Goal: Task Accomplishment & Management: Manage account settings

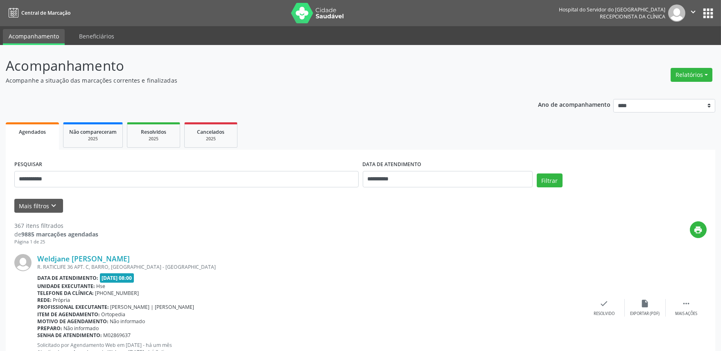
type input "**********"
click at [451, 179] on input "**********" at bounding box center [448, 179] width 170 height 16
drag, startPoint x: 68, startPoint y: 176, endPoint x: 0, endPoint y: 177, distance: 68.4
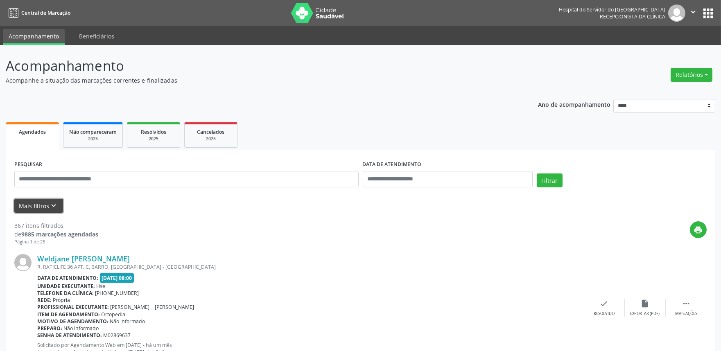
click at [50, 203] on icon "keyboard_arrow_down" at bounding box center [54, 205] width 9 height 9
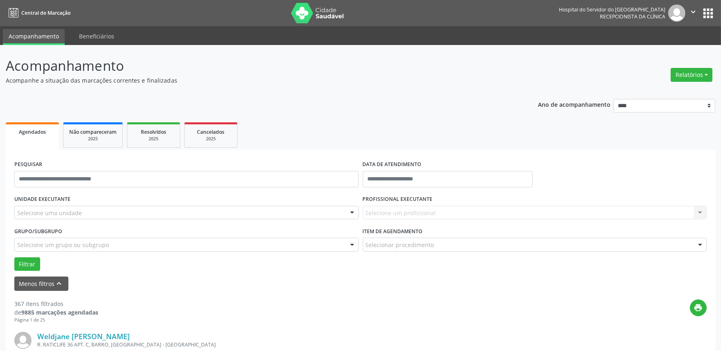
click at [80, 206] on div "Selecione uma unidade" at bounding box center [186, 213] width 344 height 14
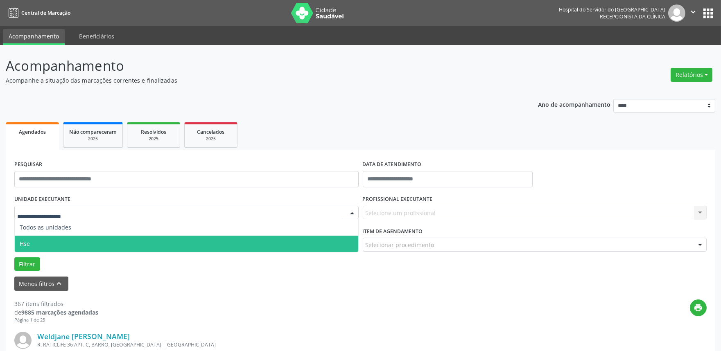
click at [63, 239] on span "Hse" at bounding box center [186, 244] width 343 height 16
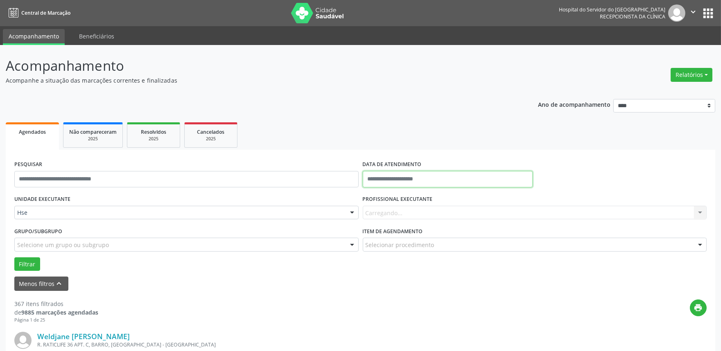
click at [408, 181] on input "text" at bounding box center [448, 179] width 170 height 16
click at [406, 258] on span "16" at bounding box center [407, 254] width 16 height 16
type input "**********"
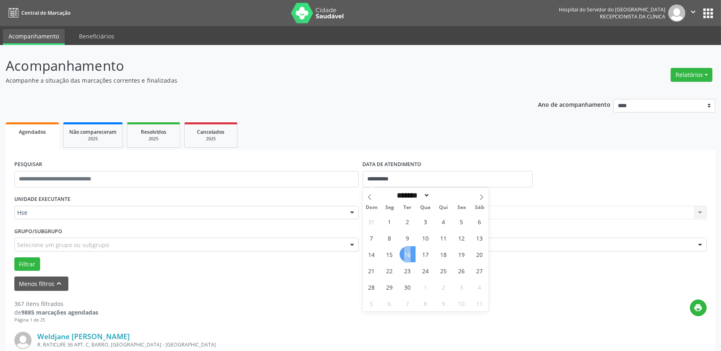
click at [406, 258] on span "16" at bounding box center [407, 254] width 16 height 16
click at [406, 206] on div "Todos os profissionais" at bounding box center [535, 213] width 344 height 14
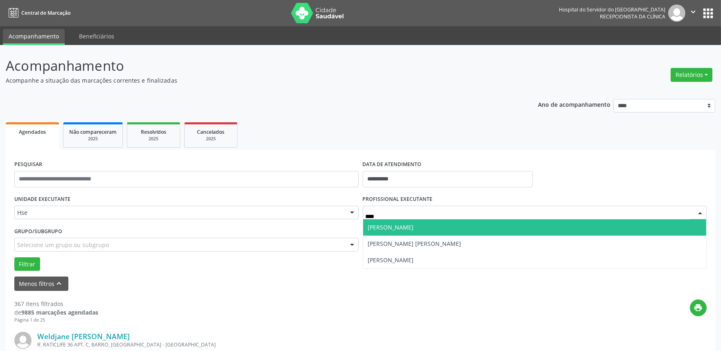
type input "*****"
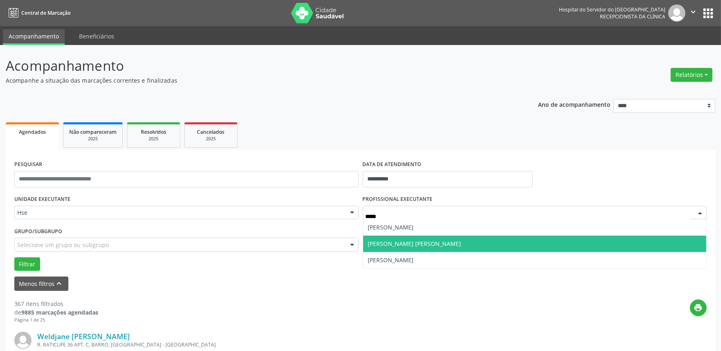
click at [408, 246] on span "[PERSON_NAME] [PERSON_NAME]" at bounding box center [414, 244] width 93 height 8
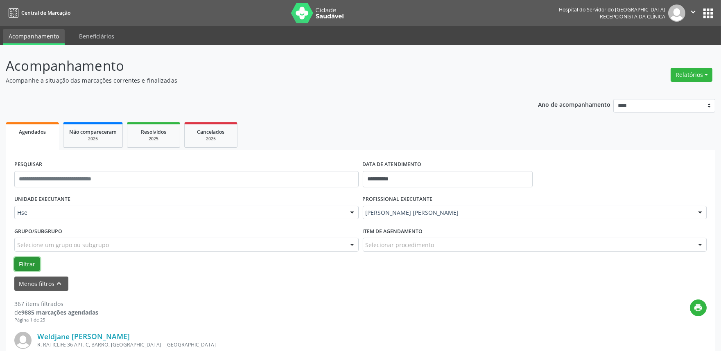
click at [37, 264] on button "Filtrar" at bounding box center [27, 264] width 26 height 14
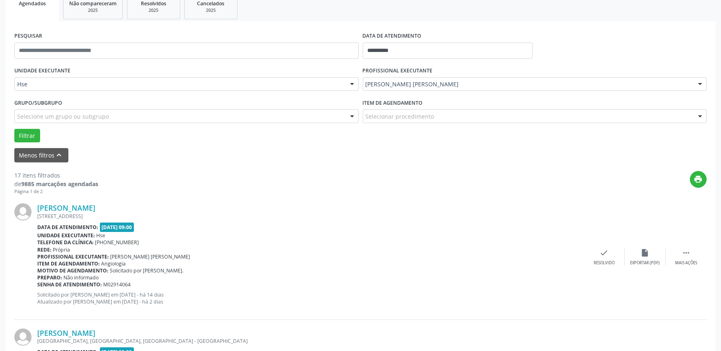
scroll to position [136, 0]
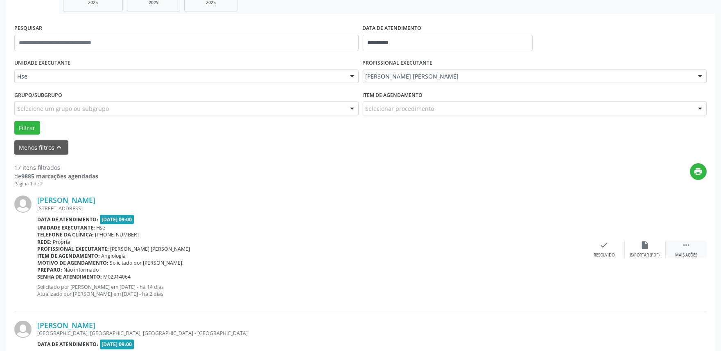
click at [681, 250] on div " Mais ações" at bounding box center [686, 250] width 41 height 18
click at [653, 249] on div "alarm_off Não compareceu" at bounding box center [645, 250] width 41 height 18
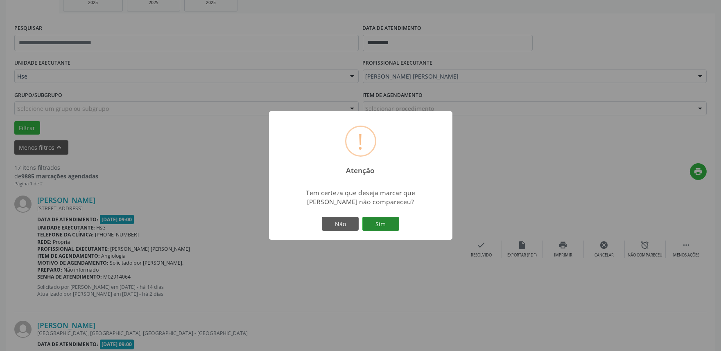
click at [385, 220] on button "Sim" at bounding box center [380, 224] width 37 height 14
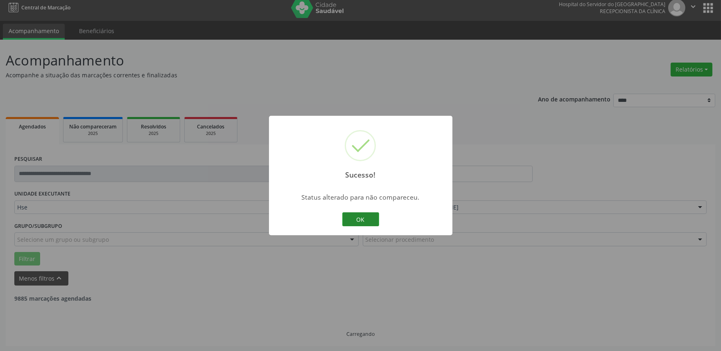
click at [363, 222] on button "OK" at bounding box center [360, 219] width 37 height 14
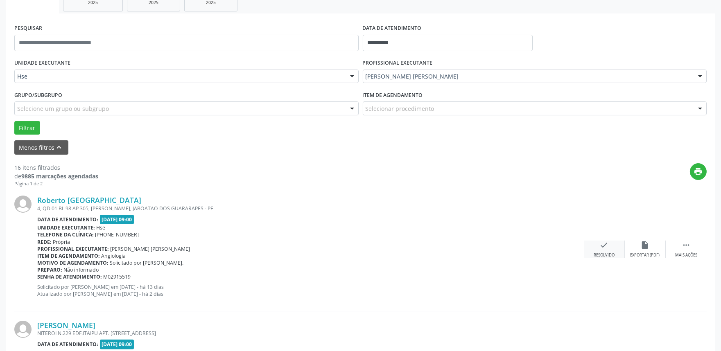
click at [592, 251] on div "check Resolvido" at bounding box center [604, 250] width 41 height 18
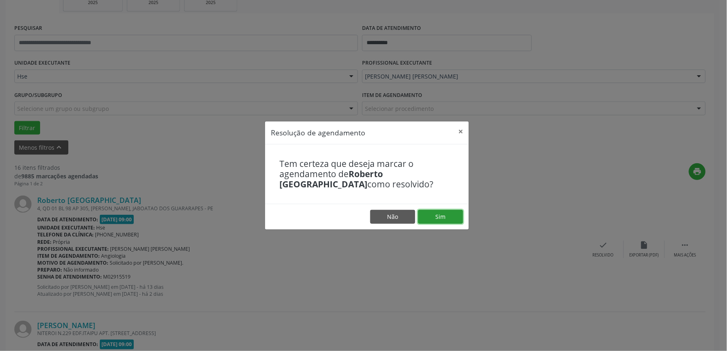
click at [449, 215] on button "Sim" at bounding box center [440, 217] width 45 height 14
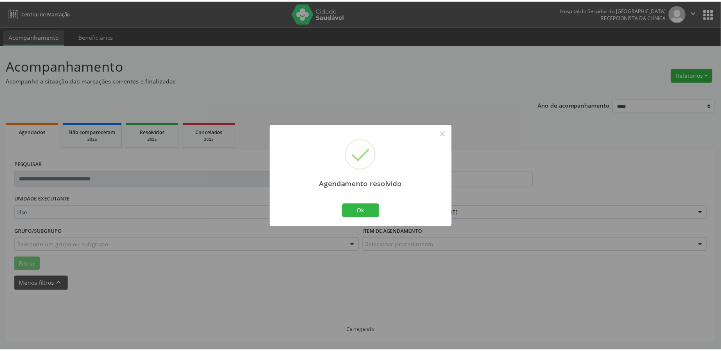
scroll to position [0, 0]
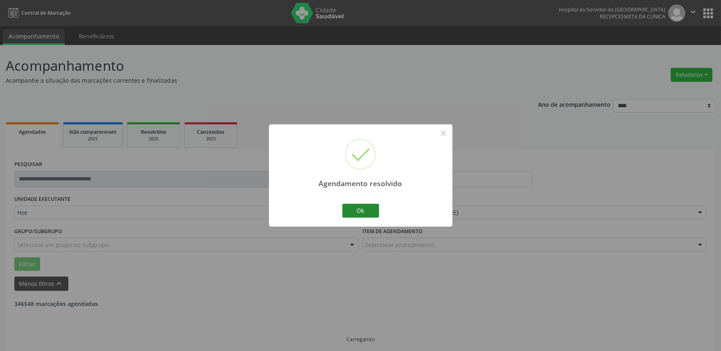
click at [358, 201] on div "Agendamento resolvido × Ok Cancel" at bounding box center [360, 175] width 183 height 102
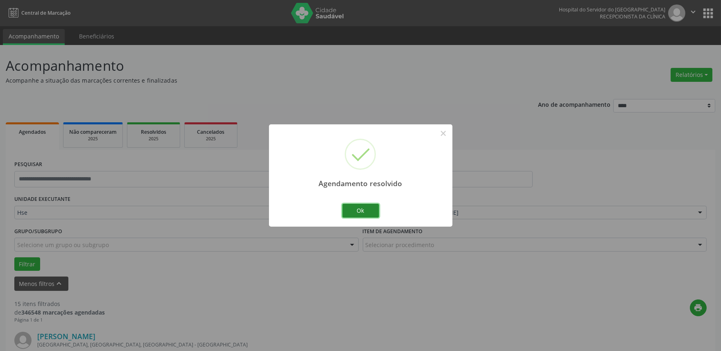
click at [371, 216] on button "Ok" at bounding box center [360, 211] width 37 height 14
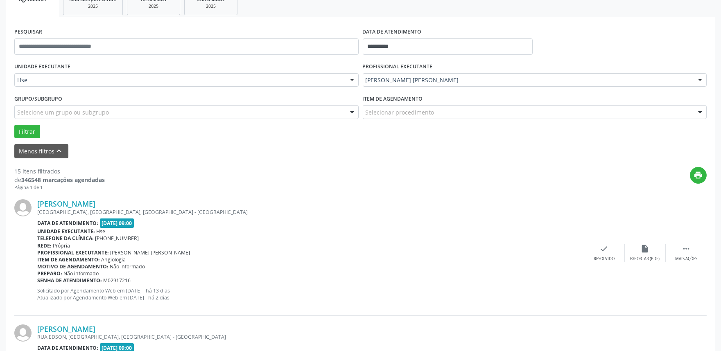
scroll to position [136, 0]
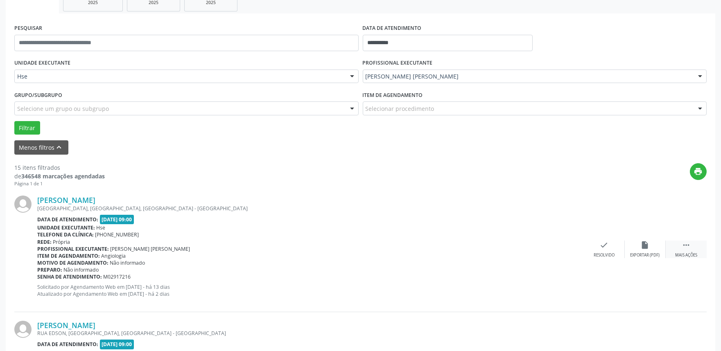
click at [685, 250] on div " Mais ações" at bounding box center [686, 250] width 41 height 18
click at [642, 249] on icon "alarm_off" at bounding box center [645, 245] width 9 height 9
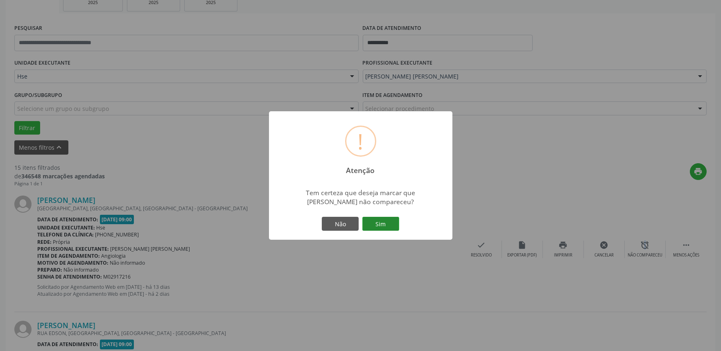
click at [389, 221] on button "Sim" at bounding box center [380, 224] width 37 height 14
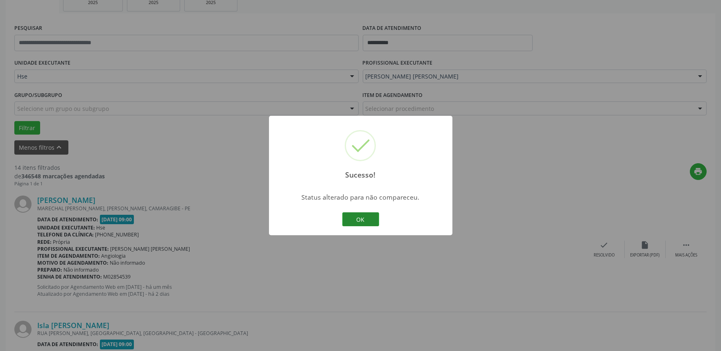
click at [369, 214] on button "OK" at bounding box center [360, 219] width 37 height 14
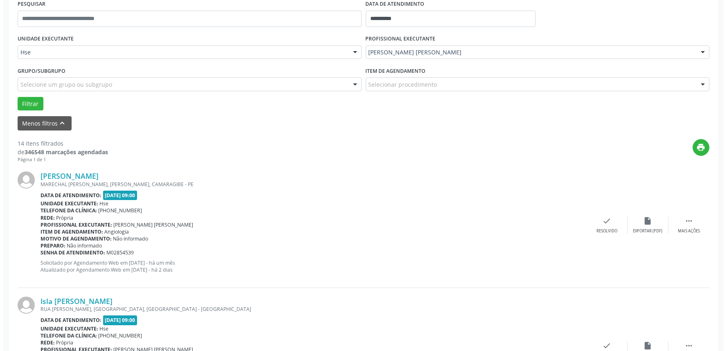
scroll to position [182, 0]
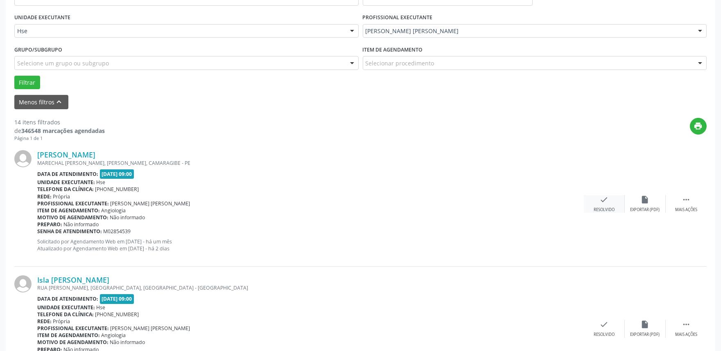
click at [609, 205] on div "check Resolvido" at bounding box center [604, 204] width 41 height 18
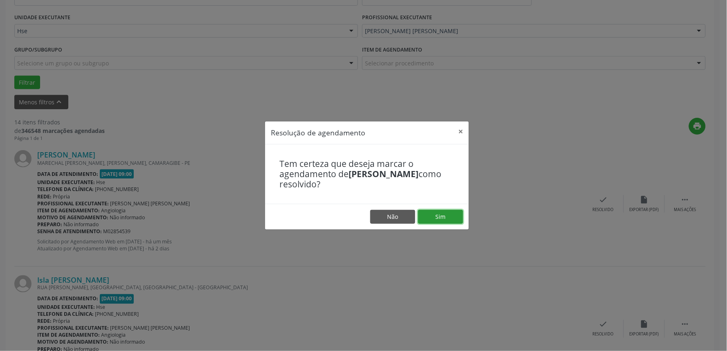
click at [447, 211] on button "Sim" at bounding box center [440, 217] width 45 height 14
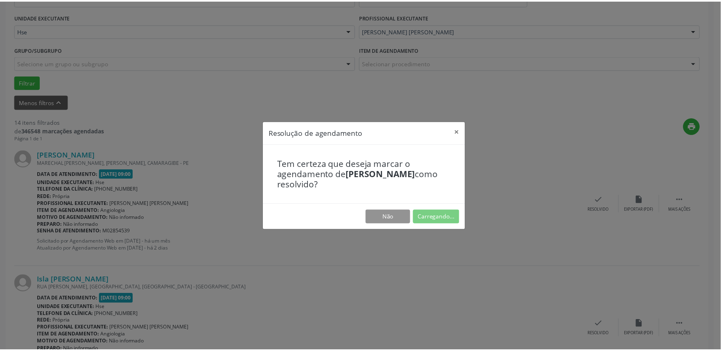
scroll to position [0, 0]
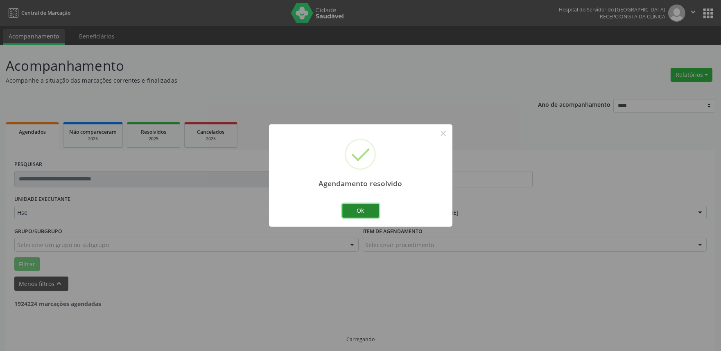
click at [342, 213] on button "Ok" at bounding box center [360, 211] width 37 height 14
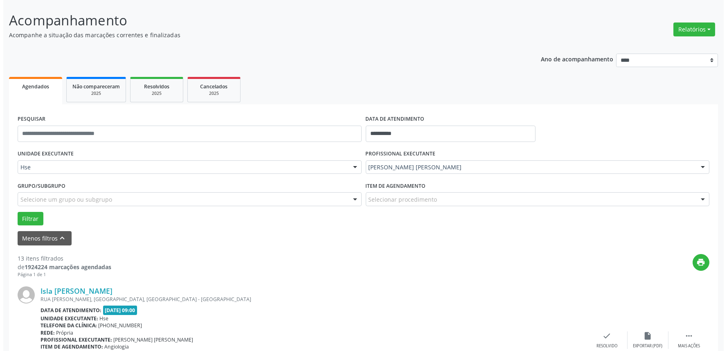
scroll to position [91, 0]
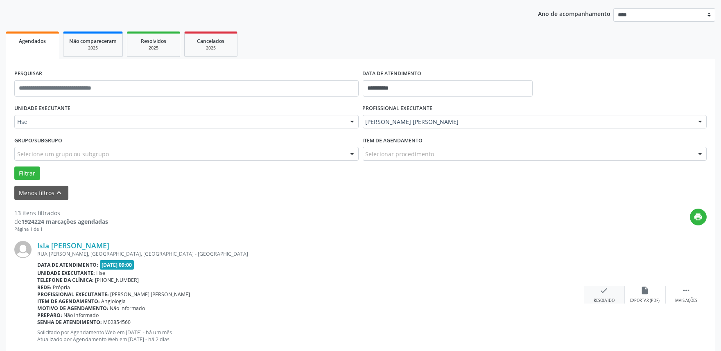
click at [600, 294] on icon "check" at bounding box center [604, 290] width 9 height 9
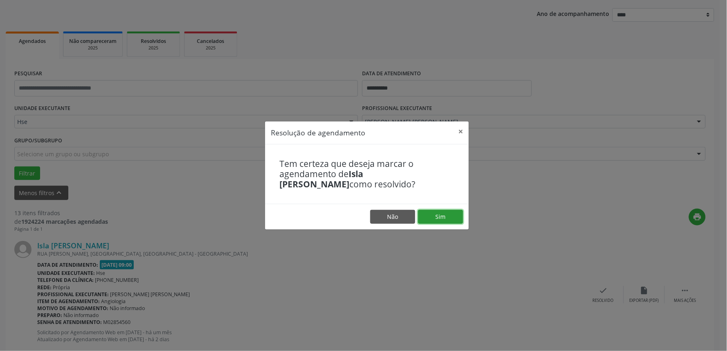
click at [427, 214] on button "Sim" at bounding box center [440, 217] width 45 height 14
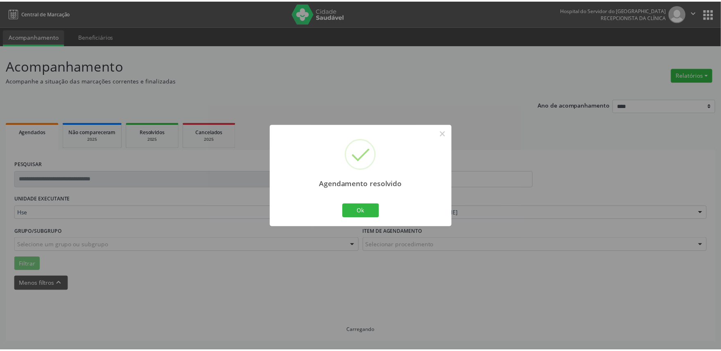
scroll to position [0, 0]
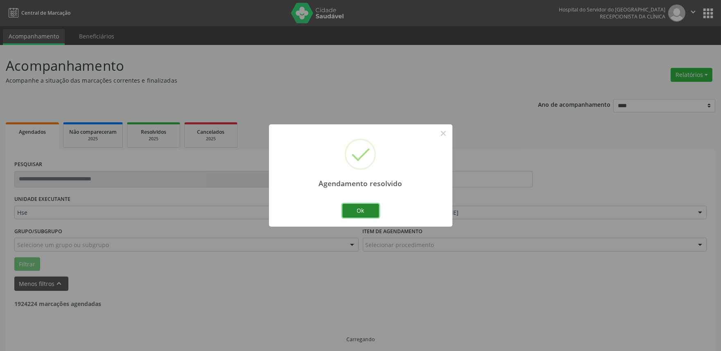
click at [366, 214] on button "Ok" at bounding box center [360, 211] width 37 height 14
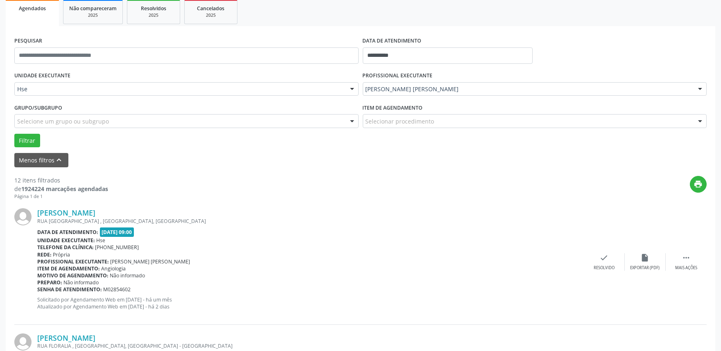
scroll to position [136, 0]
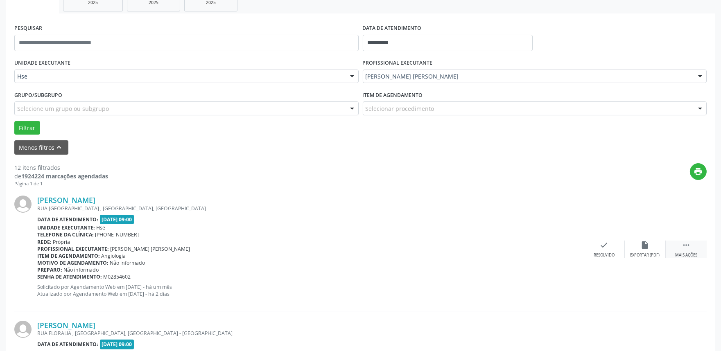
drag, startPoint x: 702, startPoint y: 247, endPoint x: 679, endPoint y: 253, distance: 24.3
click at [702, 247] on div " Mais ações" at bounding box center [686, 250] width 41 height 18
click at [654, 255] on div "Não compareceu" at bounding box center [644, 256] width 35 height 6
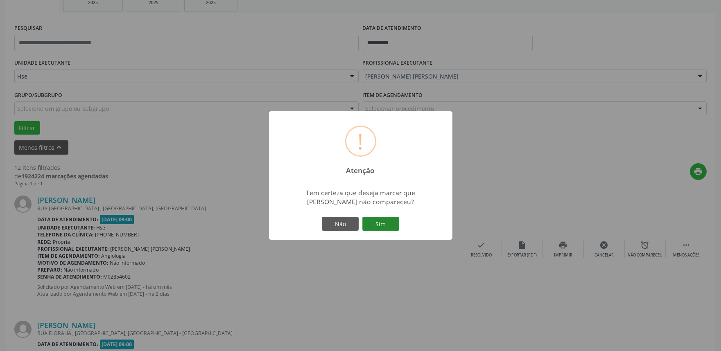
click at [370, 224] on button "Sim" at bounding box center [380, 224] width 37 height 14
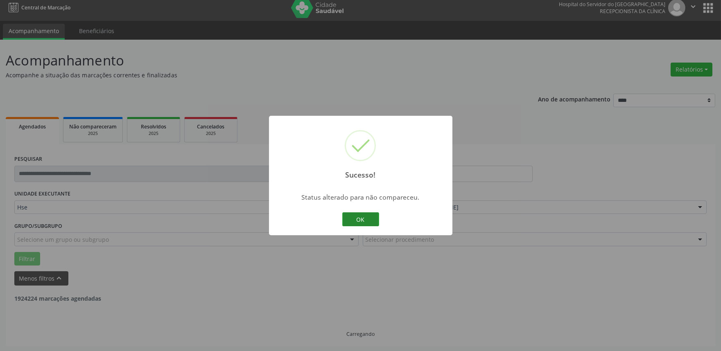
click at [349, 222] on button "OK" at bounding box center [360, 219] width 37 height 14
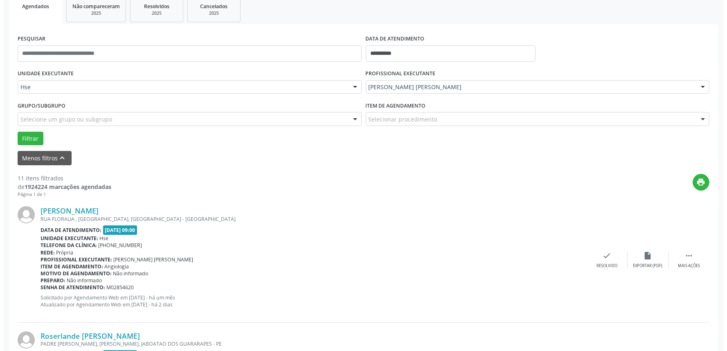
scroll to position [142, 0]
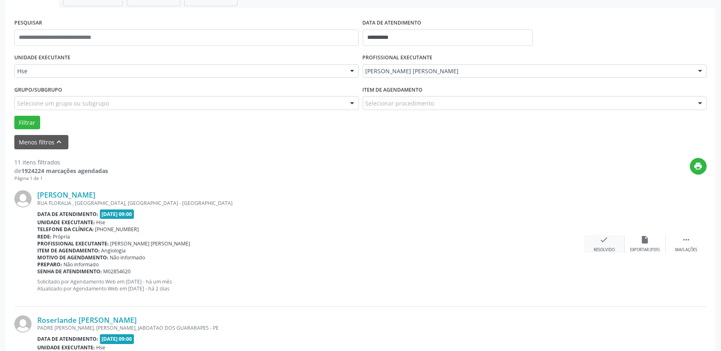
click at [595, 247] on div "Resolvido" at bounding box center [603, 250] width 21 height 6
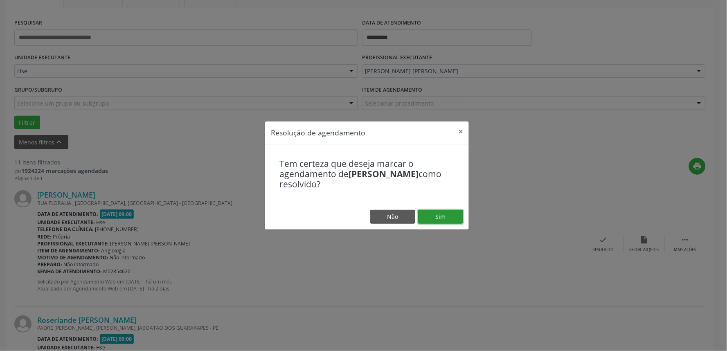
click at [442, 220] on button "Sim" at bounding box center [440, 217] width 45 height 14
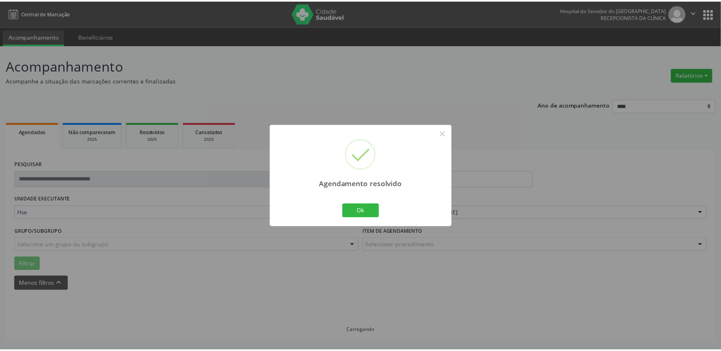
scroll to position [0, 0]
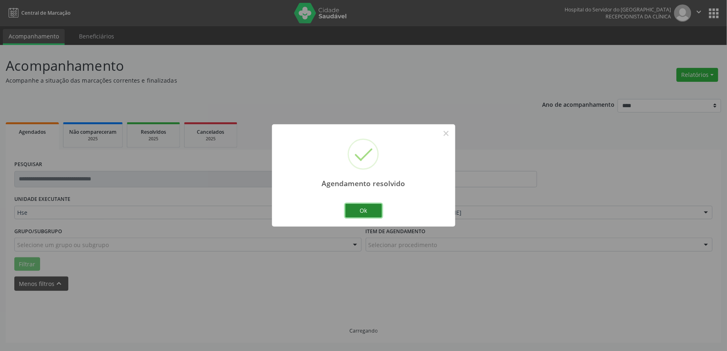
click at [370, 217] on button "Ok" at bounding box center [363, 211] width 37 height 14
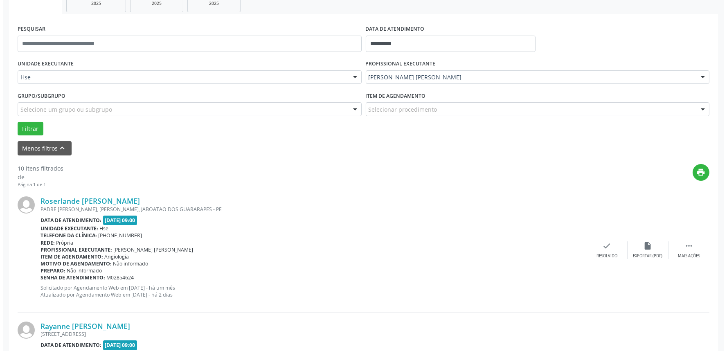
scroll to position [136, 0]
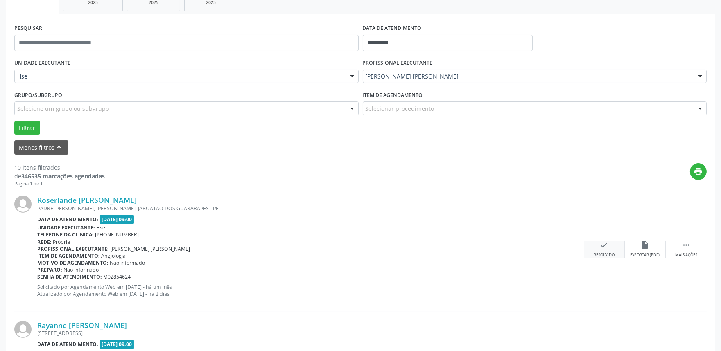
click at [610, 257] on div "Resolvido" at bounding box center [603, 256] width 21 height 6
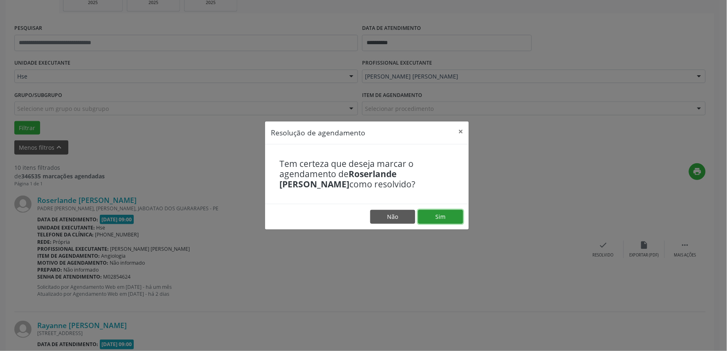
click at [430, 216] on button "Sim" at bounding box center [440, 217] width 45 height 14
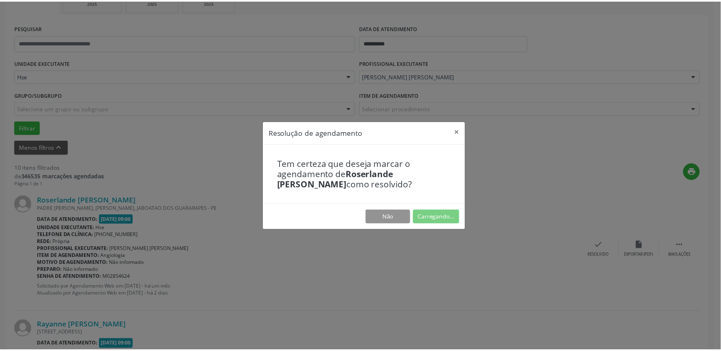
scroll to position [0, 0]
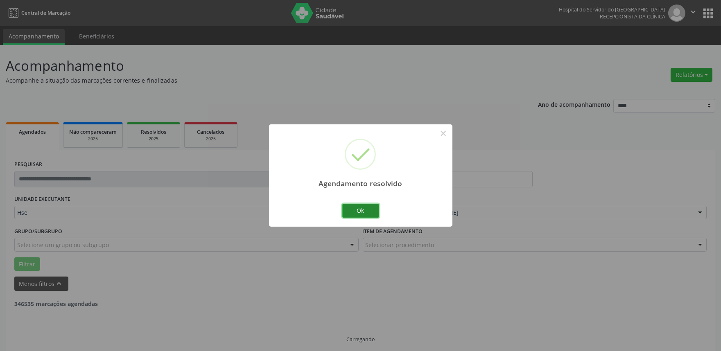
click at [362, 214] on button "Ok" at bounding box center [360, 211] width 37 height 14
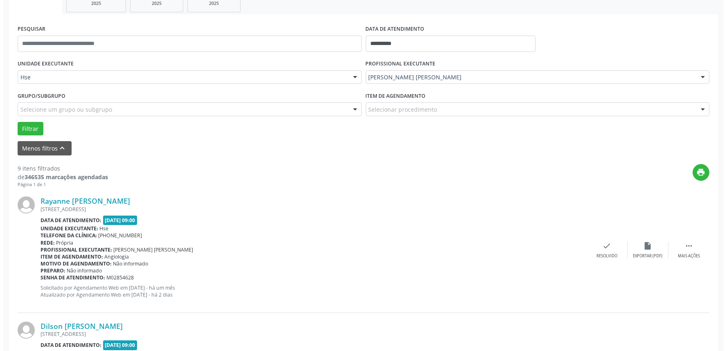
scroll to position [136, 0]
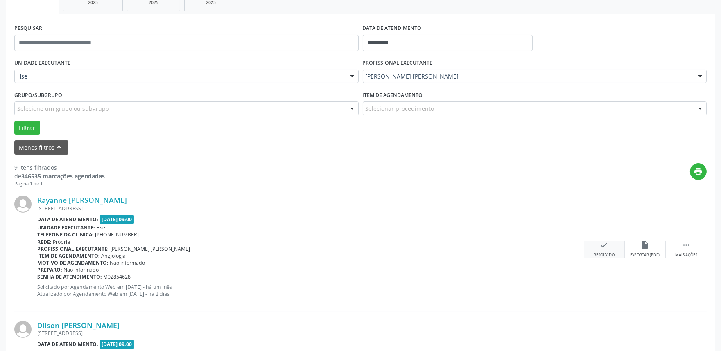
click at [590, 253] on div "check Resolvido" at bounding box center [604, 250] width 41 height 18
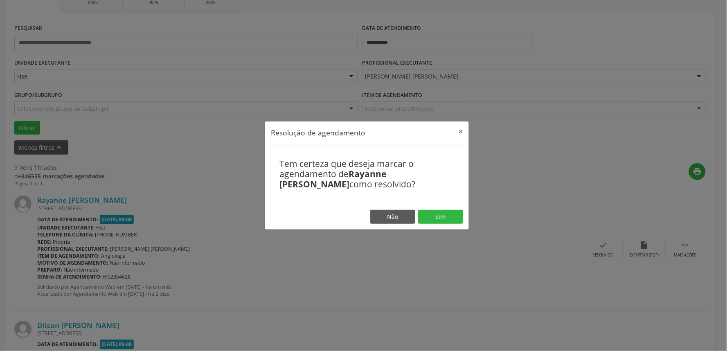
click at [423, 209] on footer "Não Sim" at bounding box center [367, 217] width 204 height 26
click at [422, 212] on button "Sim" at bounding box center [440, 217] width 45 height 14
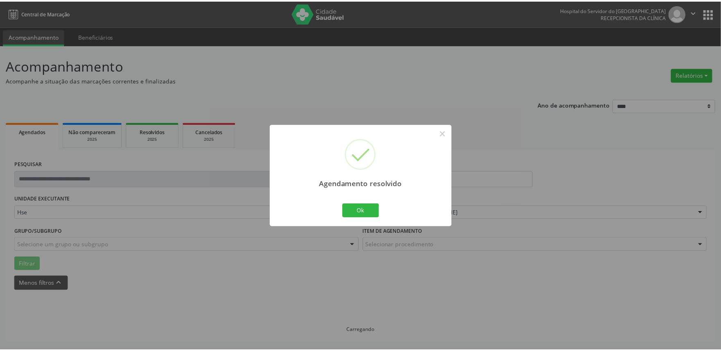
scroll to position [0, 0]
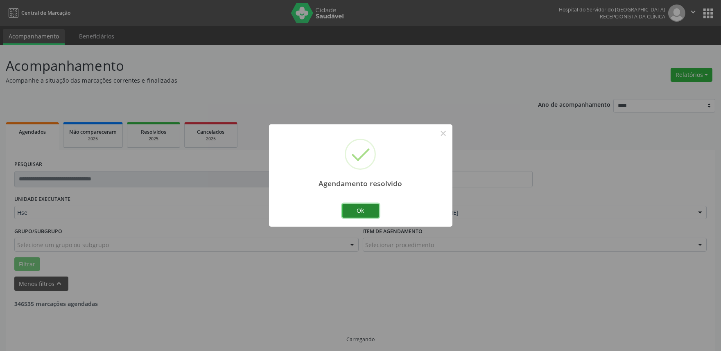
click at [361, 211] on button "Ok" at bounding box center [360, 211] width 37 height 14
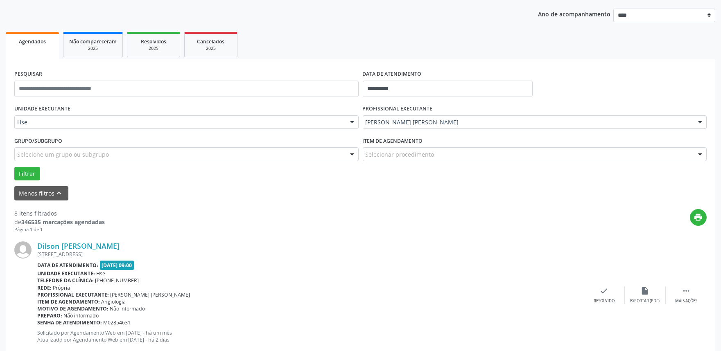
scroll to position [91, 0]
click at [694, 297] on div " Mais ações" at bounding box center [686, 295] width 41 height 18
click at [649, 290] on div "alarm_off Não compareceu" at bounding box center [645, 295] width 41 height 18
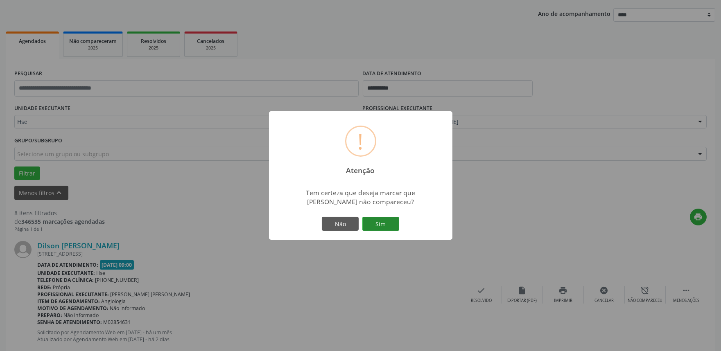
click at [392, 229] on button "Sim" at bounding box center [380, 224] width 37 height 14
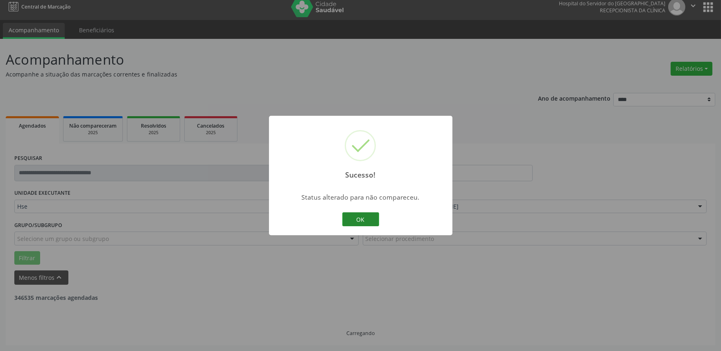
click at [352, 226] on button "OK" at bounding box center [360, 219] width 37 height 14
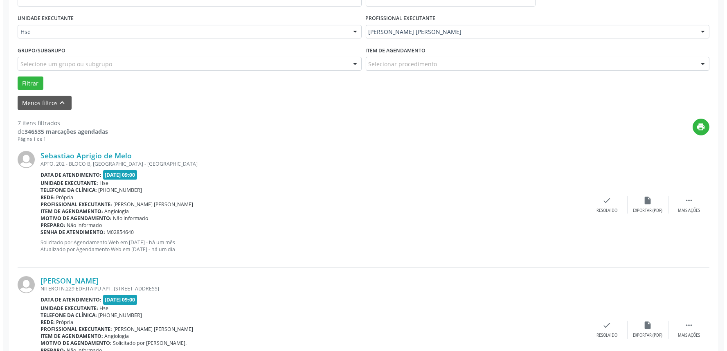
scroll to position [182, 0]
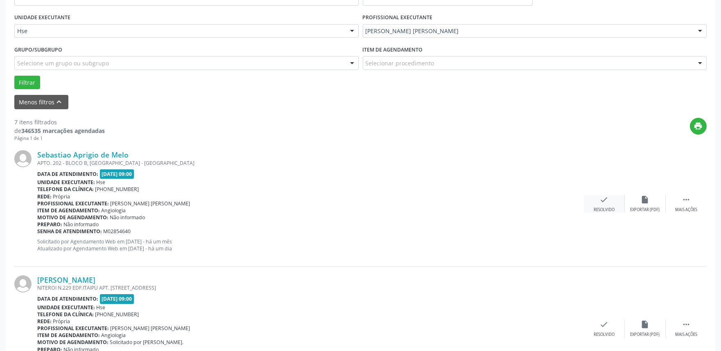
click at [602, 207] on div "Resolvido" at bounding box center [603, 210] width 21 height 6
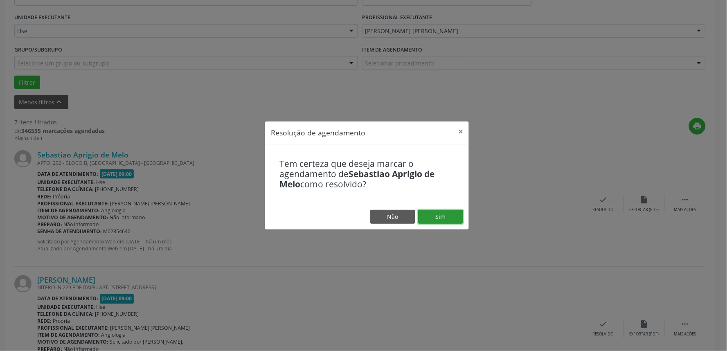
click at [450, 210] on button "Sim" at bounding box center [440, 217] width 45 height 14
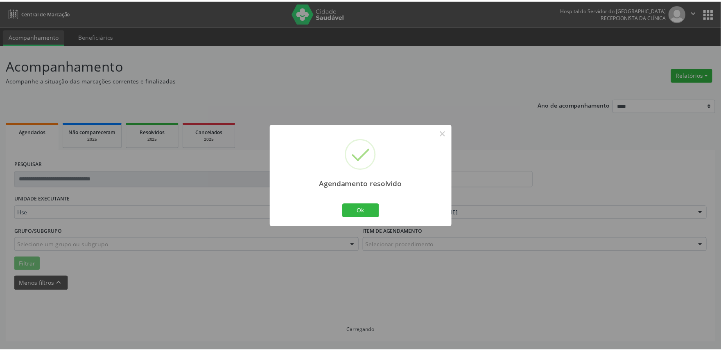
scroll to position [0, 0]
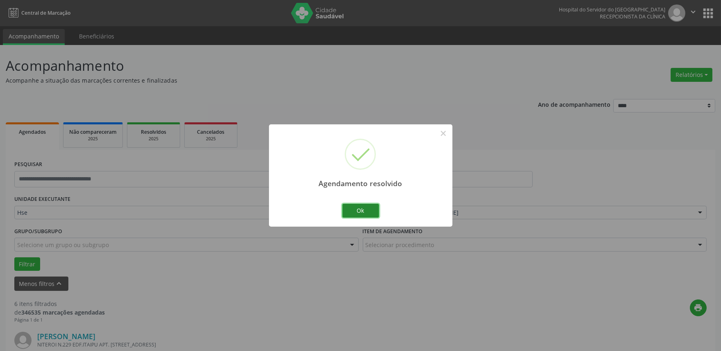
click at [375, 210] on button "Ok" at bounding box center [360, 211] width 37 height 14
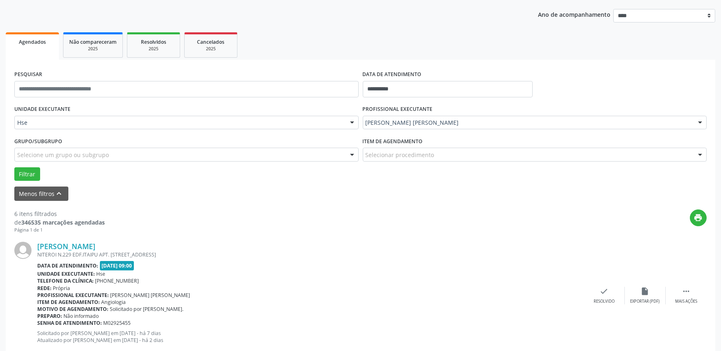
scroll to position [91, 0]
click at [700, 302] on div " Mais ações" at bounding box center [686, 295] width 41 height 18
click at [654, 293] on div "alarm_off Não compareceu" at bounding box center [645, 295] width 41 height 18
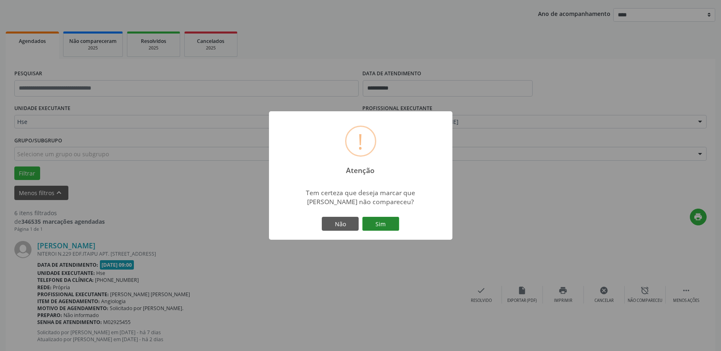
click at [382, 222] on button "Sim" at bounding box center [380, 224] width 37 height 14
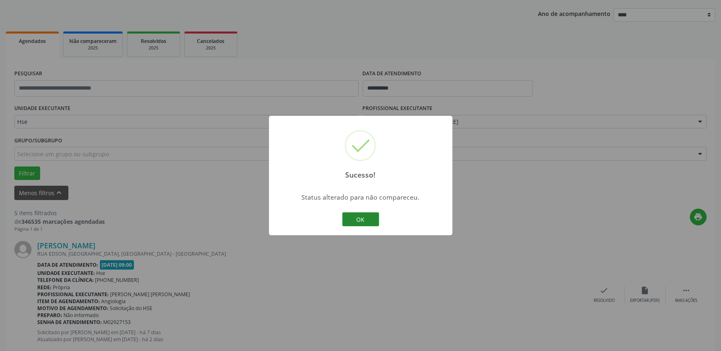
click at [356, 224] on button "OK" at bounding box center [360, 219] width 37 height 14
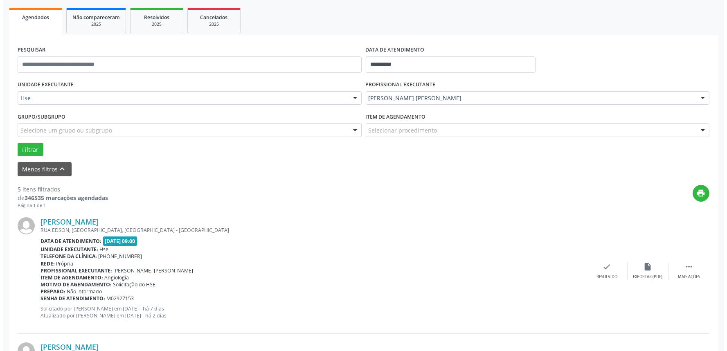
scroll to position [136, 0]
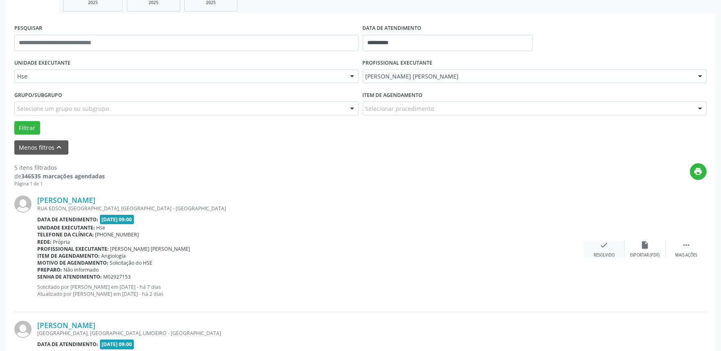
click at [619, 243] on div "check Resolvido" at bounding box center [604, 250] width 41 height 18
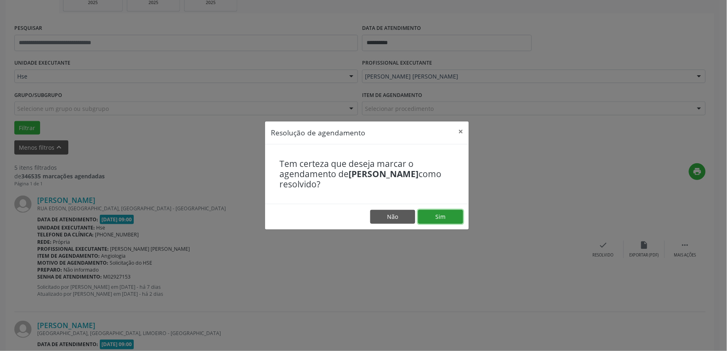
click at [453, 214] on button "Sim" at bounding box center [440, 217] width 45 height 14
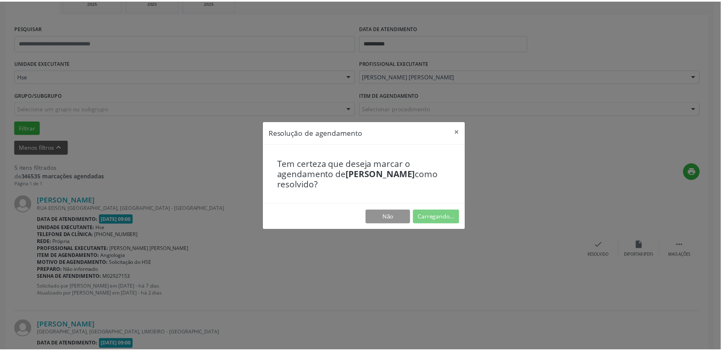
scroll to position [0, 0]
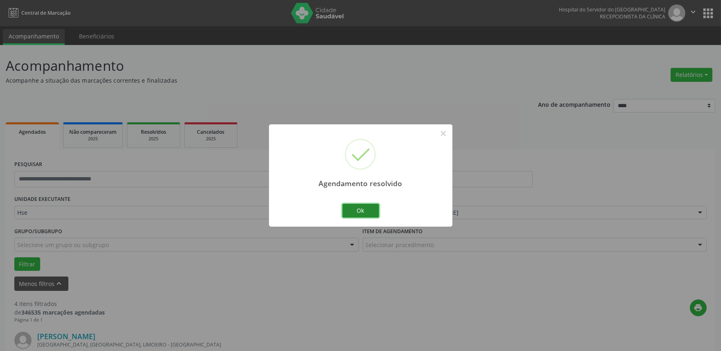
click at [362, 208] on button "Ok" at bounding box center [360, 211] width 37 height 14
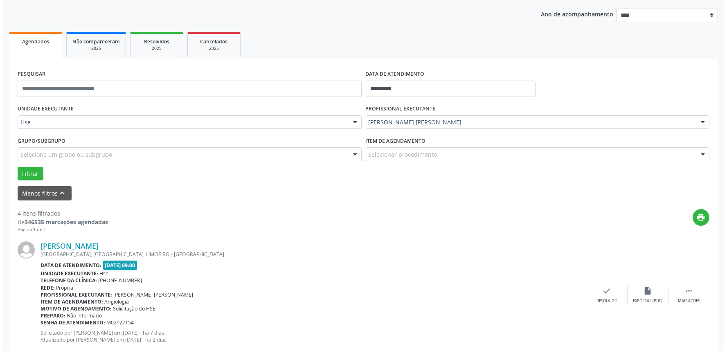
scroll to position [91, 0]
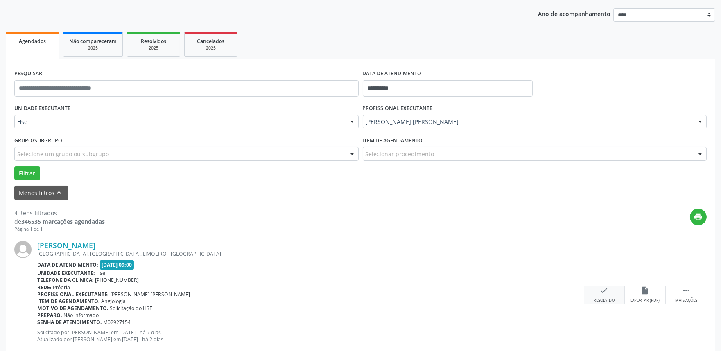
click at [605, 293] on icon "check" at bounding box center [604, 290] width 9 height 9
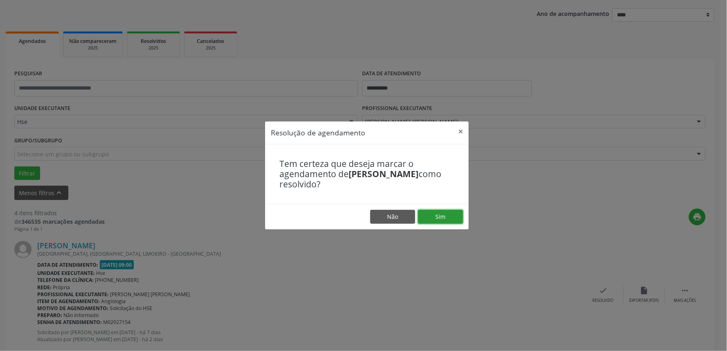
click at [449, 220] on button "Sim" at bounding box center [440, 217] width 45 height 14
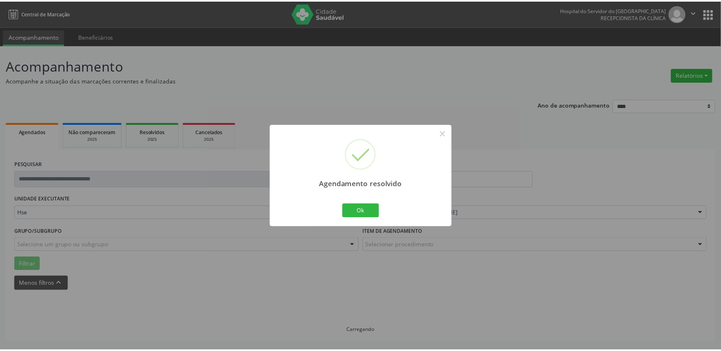
scroll to position [0, 0]
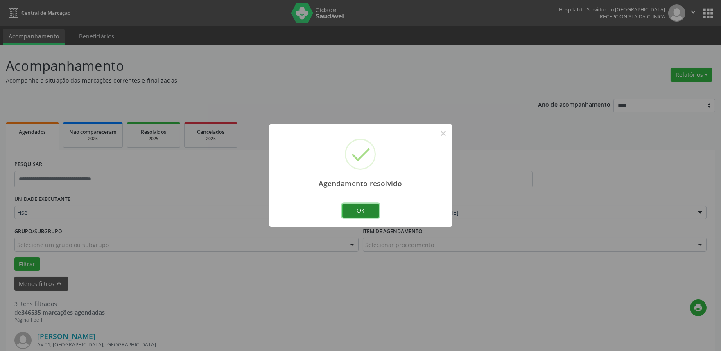
click at [346, 208] on button "Ok" at bounding box center [360, 211] width 37 height 14
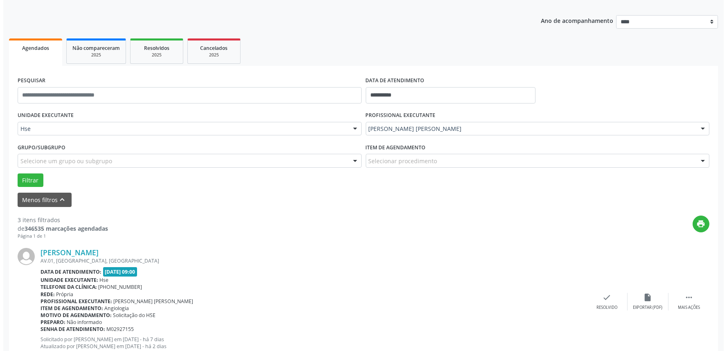
scroll to position [91, 0]
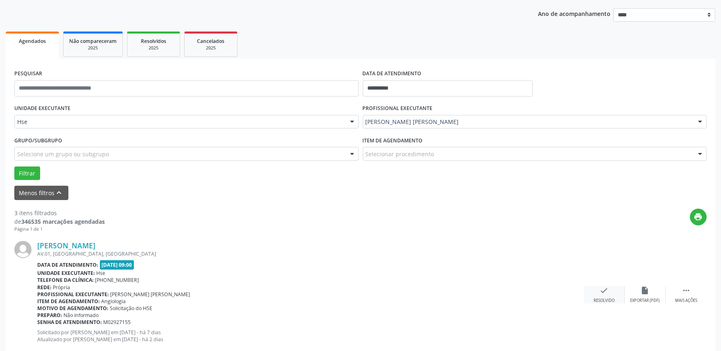
click at [610, 295] on div "check Resolvido" at bounding box center [604, 295] width 41 height 18
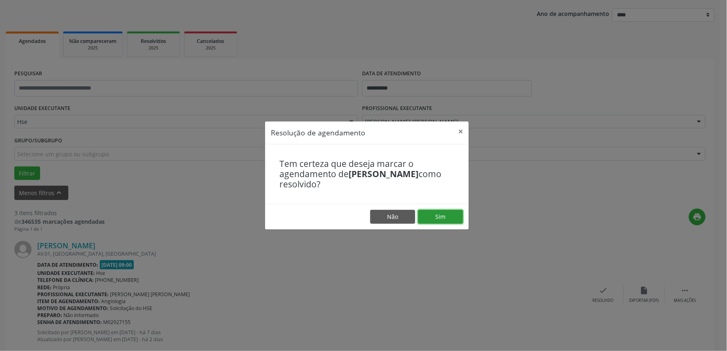
click at [430, 214] on button "Sim" at bounding box center [440, 217] width 45 height 14
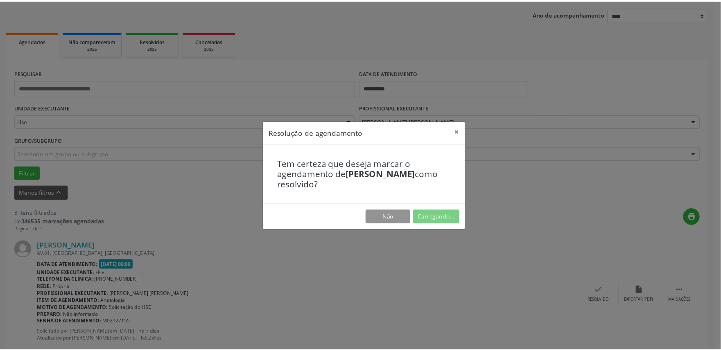
scroll to position [0, 0]
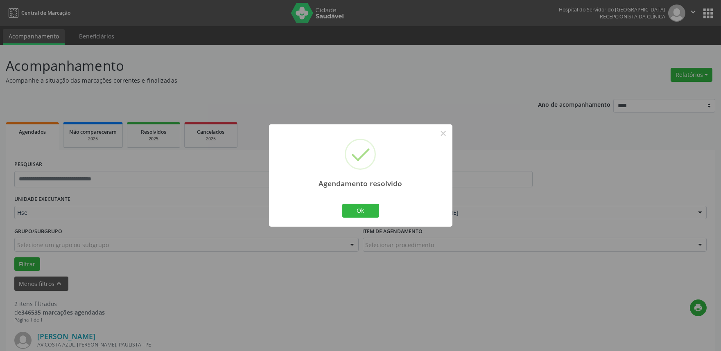
click at [354, 203] on div "Ok Cancel" at bounding box center [360, 210] width 41 height 17
click at [354, 210] on button "Ok" at bounding box center [360, 211] width 37 height 14
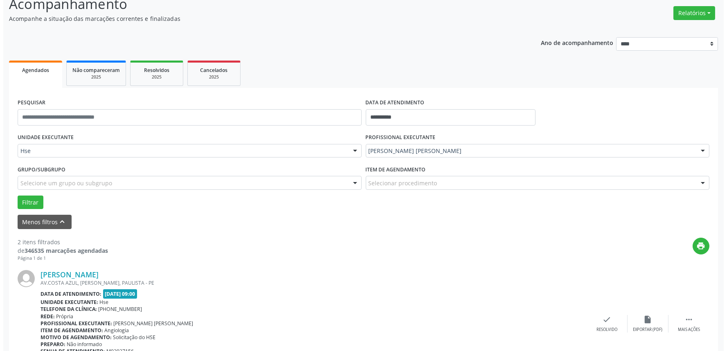
scroll to position [182, 0]
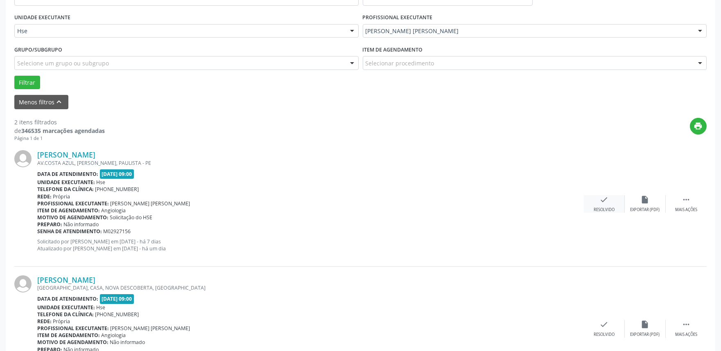
click at [605, 208] on div "Resolvido" at bounding box center [603, 210] width 21 height 6
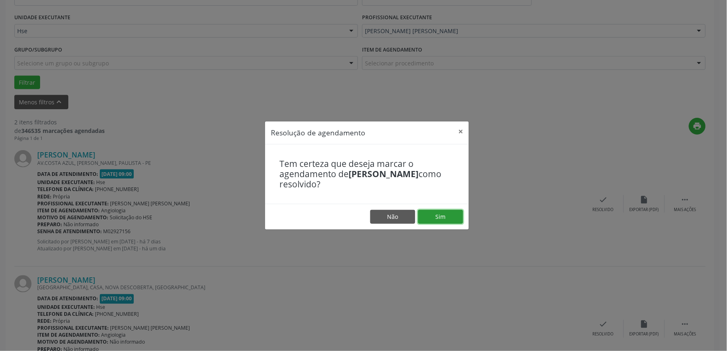
click at [445, 220] on button "Sim" at bounding box center [440, 217] width 45 height 14
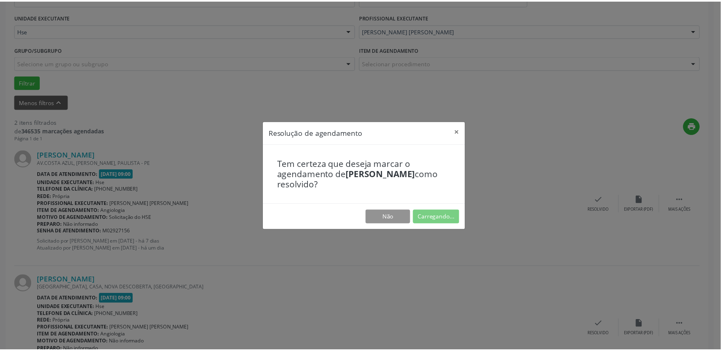
scroll to position [0, 0]
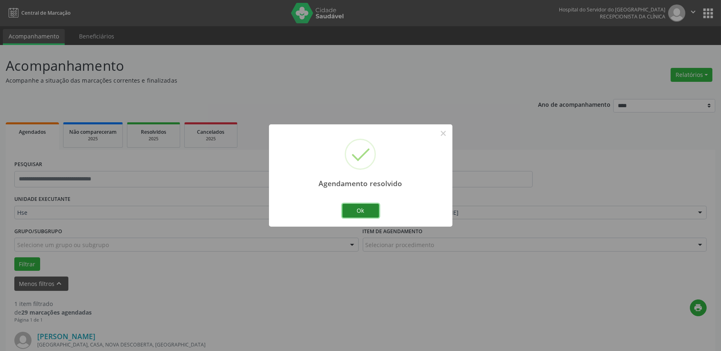
click at [371, 207] on button "Ok" at bounding box center [360, 211] width 37 height 14
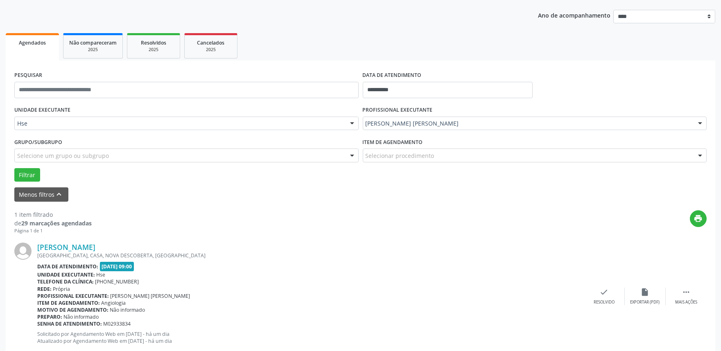
scroll to position [111, 0]
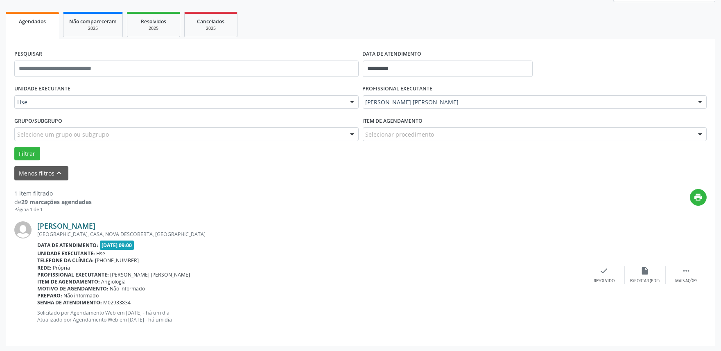
click at [95, 224] on link "Patricia Rejane Barbosa" at bounding box center [66, 225] width 58 height 9
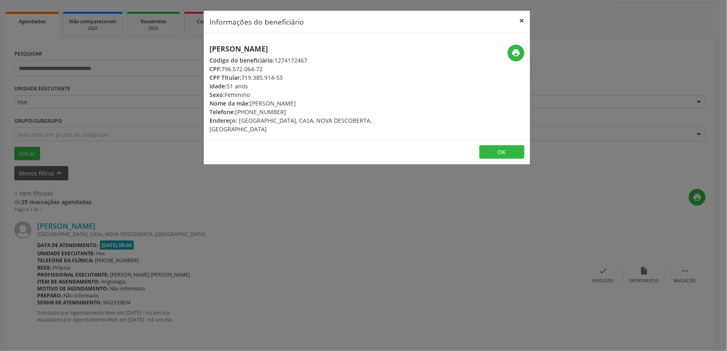
click at [528, 20] on button "×" at bounding box center [522, 21] width 16 height 20
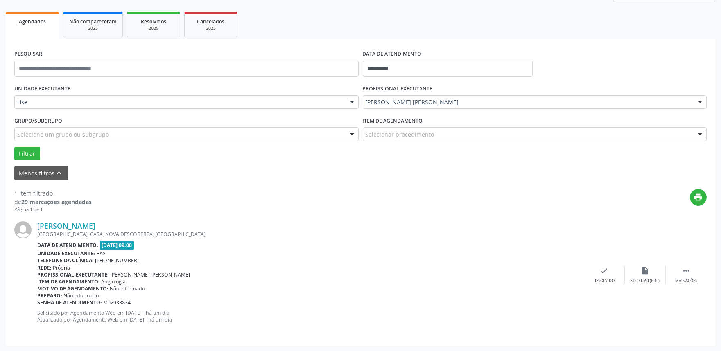
click at [674, 285] on div "Patricia Rejane Barbosa RUA DO CAJUEIRO, CASA, NOVA DESCOBERTA, RECIFE - PE Dat…" at bounding box center [360, 275] width 692 height 124
click at [688, 270] on icon "" at bounding box center [685, 270] width 9 height 9
click at [640, 277] on div "alarm_off Não compareceu" at bounding box center [645, 275] width 41 height 18
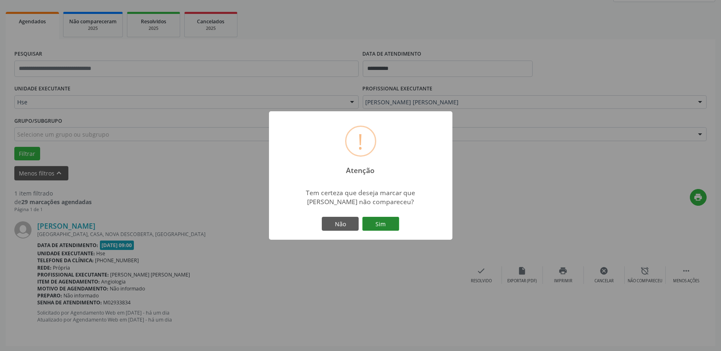
click at [394, 226] on button "Sim" at bounding box center [380, 224] width 37 height 14
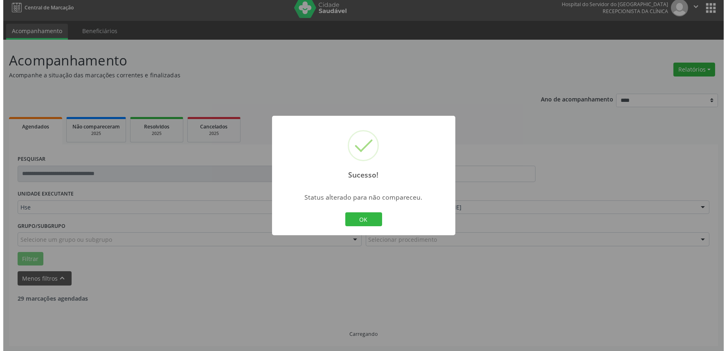
scroll to position [0, 0]
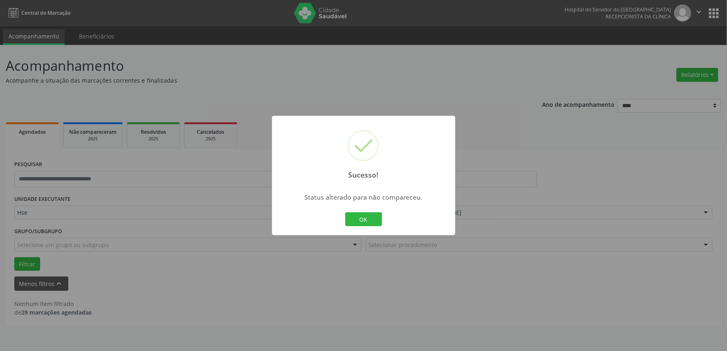
click at [369, 209] on div "Sucesso! × Status alterado para não compareceu. OK Cancel" at bounding box center [363, 176] width 183 height 120
click at [369, 214] on button "OK" at bounding box center [363, 219] width 37 height 14
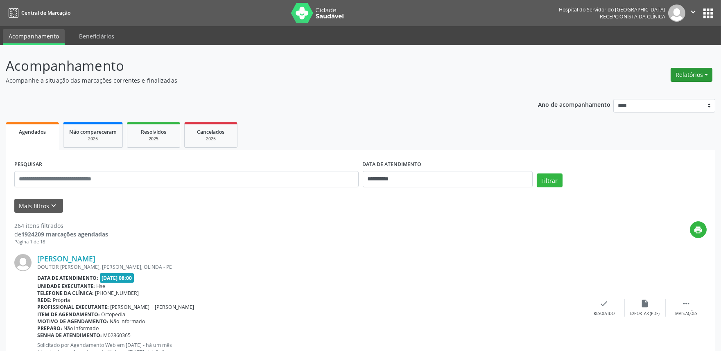
click at [692, 77] on button "Relatórios" at bounding box center [691, 75] width 42 height 14
click at [675, 91] on link "Agendamentos" at bounding box center [668, 91] width 88 height 11
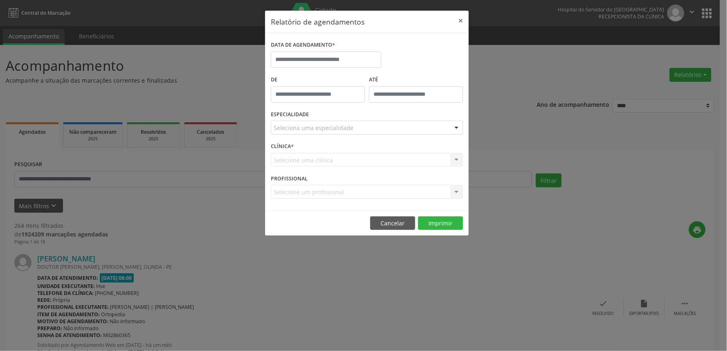
click at [322, 48] on label "DATA DE AGENDAMENTO *" at bounding box center [303, 45] width 64 height 13
click at [322, 54] on input "text" at bounding box center [326, 60] width 111 height 16
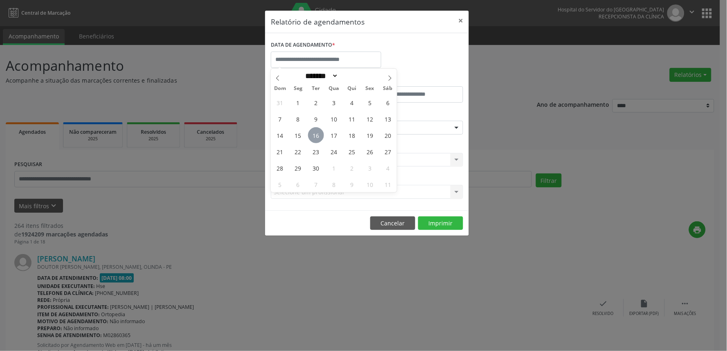
click at [314, 142] on span "16" at bounding box center [316, 135] width 16 height 16
type input "**********"
click at [314, 142] on span "16" at bounding box center [316, 135] width 16 height 16
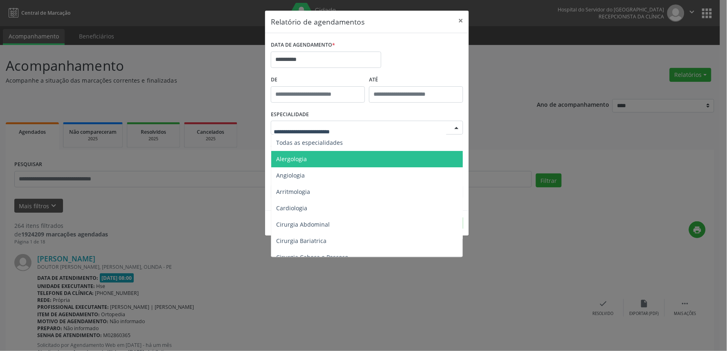
click at [324, 158] on span "Alergologia" at bounding box center [367, 159] width 193 height 16
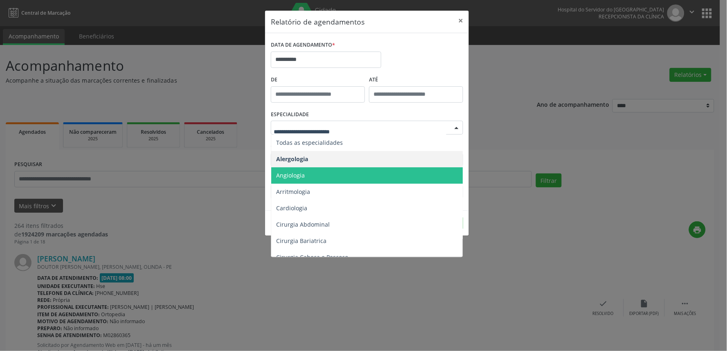
click at [302, 170] on span "Angiologia" at bounding box center [367, 175] width 193 height 16
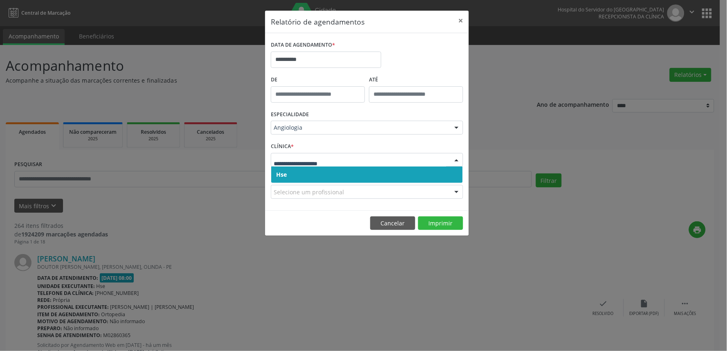
click at [317, 183] on div "PROFISSIONAL Selecione um profissional Nenhum resultado encontrado para: " " Nã…" at bounding box center [367, 188] width 196 height 32
click at [317, 175] on span "Hse" at bounding box center [367, 175] width 192 height 16
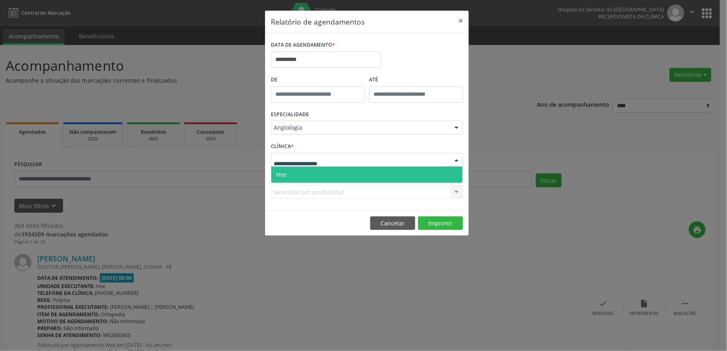
click at [315, 177] on span "Hse" at bounding box center [367, 175] width 192 height 16
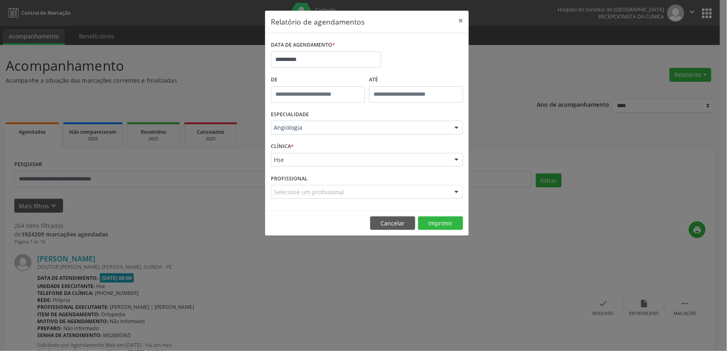
click at [332, 187] on div "Selecione um profissional" at bounding box center [367, 192] width 192 height 14
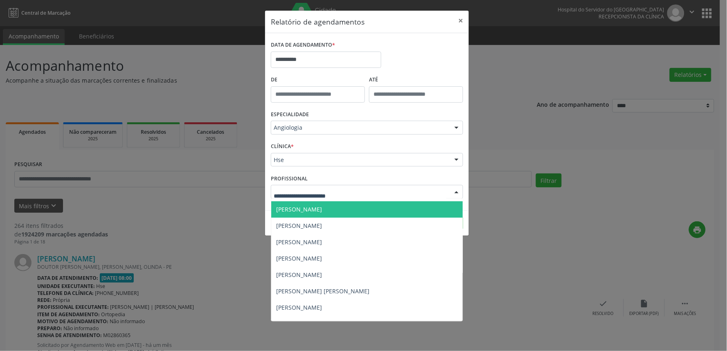
scroll to position [45, 0]
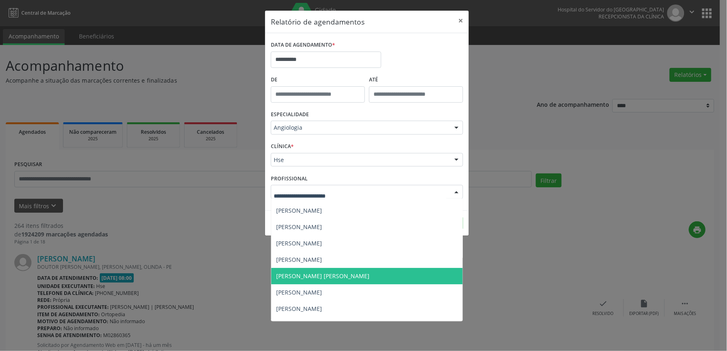
click at [343, 275] on span "[PERSON_NAME] [PERSON_NAME]" at bounding box center [322, 276] width 93 height 8
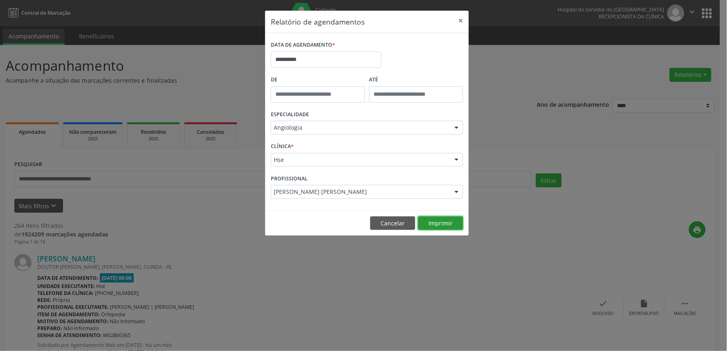
click at [437, 222] on button "Imprimir" at bounding box center [440, 224] width 45 height 14
click at [465, 23] on button "×" at bounding box center [461, 21] width 16 height 20
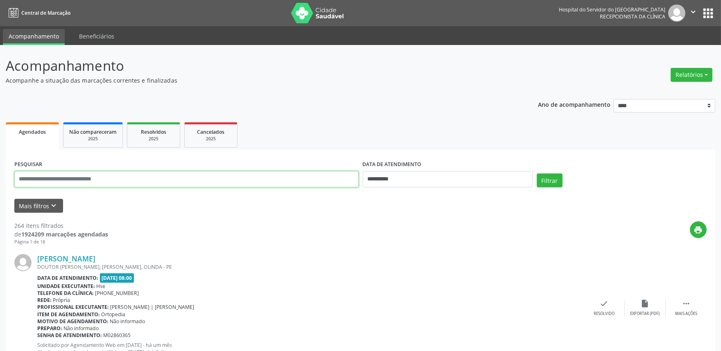
click at [162, 181] on input "text" at bounding box center [186, 179] width 344 height 16
type input "**********"
click at [426, 178] on input "**********" at bounding box center [448, 179] width 170 height 16
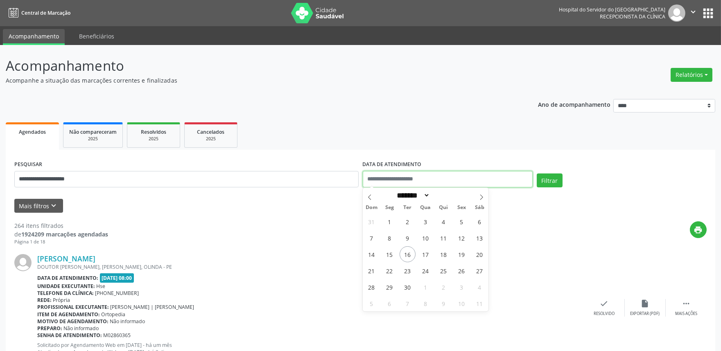
click at [537, 174] on button "Filtrar" at bounding box center [550, 181] width 26 height 14
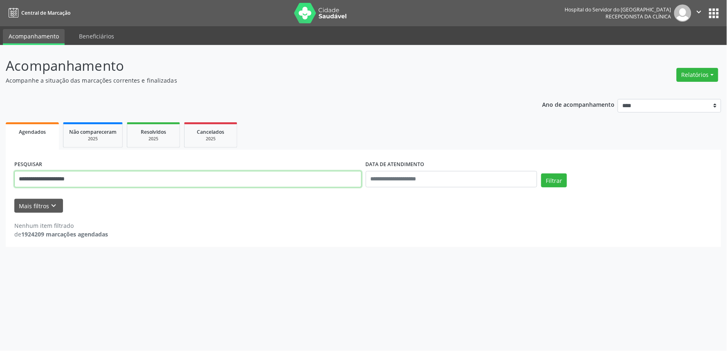
drag, startPoint x: 115, startPoint y: 183, endPoint x: 0, endPoint y: 183, distance: 115.4
click at [0, 183] on div "**********" at bounding box center [363, 198] width 727 height 306
type input "*******"
drag, startPoint x: 69, startPoint y: 179, endPoint x: 0, endPoint y: 158, distance: 72.0
click at [0, 158] on div "Acompanhamento Acompanhe a situação das marcações correntes e finalizadas Relat…" at bounding box center [363, 198] width 727 height 306
